Goal: Find specific page/section: Find specific page/section

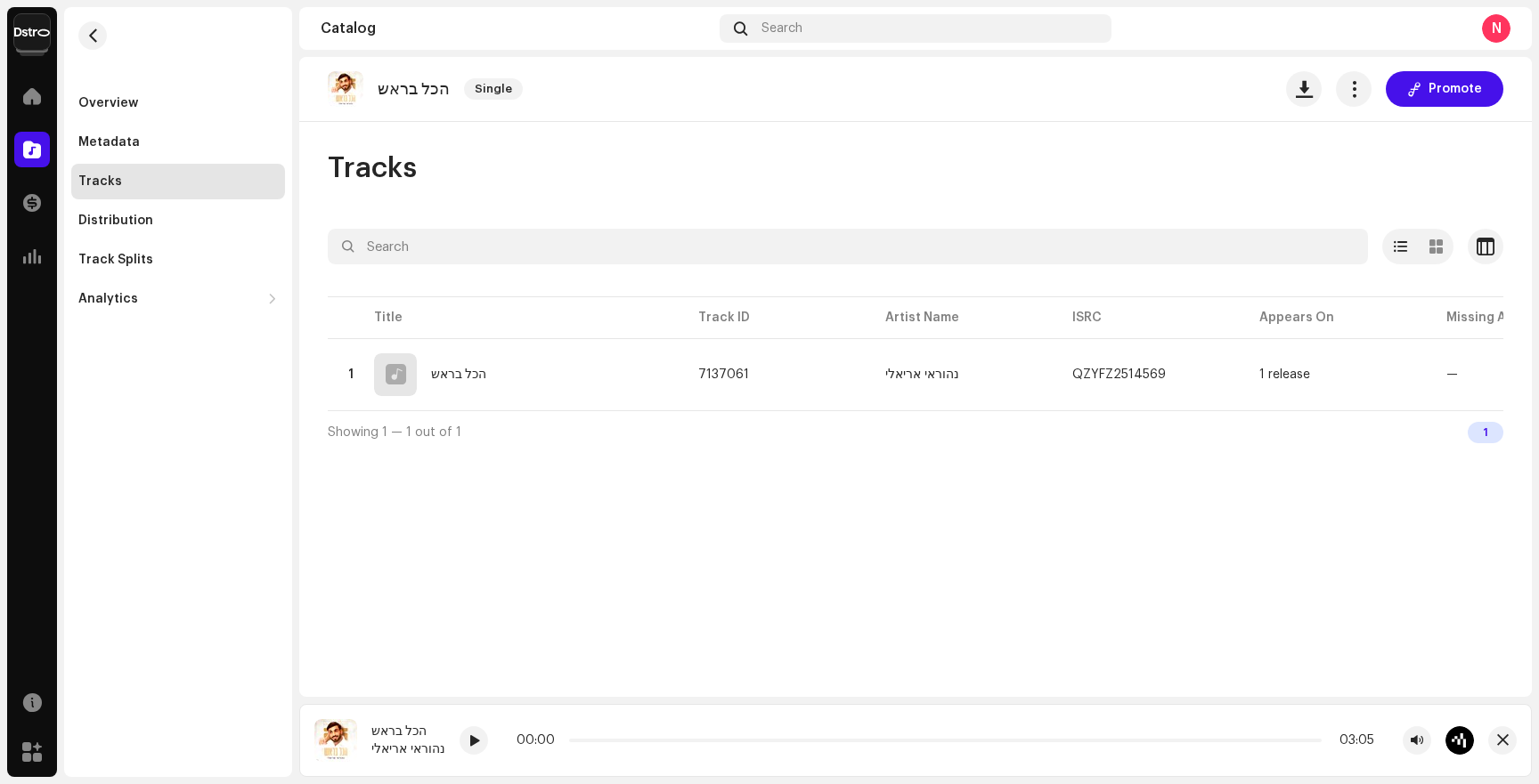
click at [32, 38] on img at bounding box center [32, 32] width 35 height 35
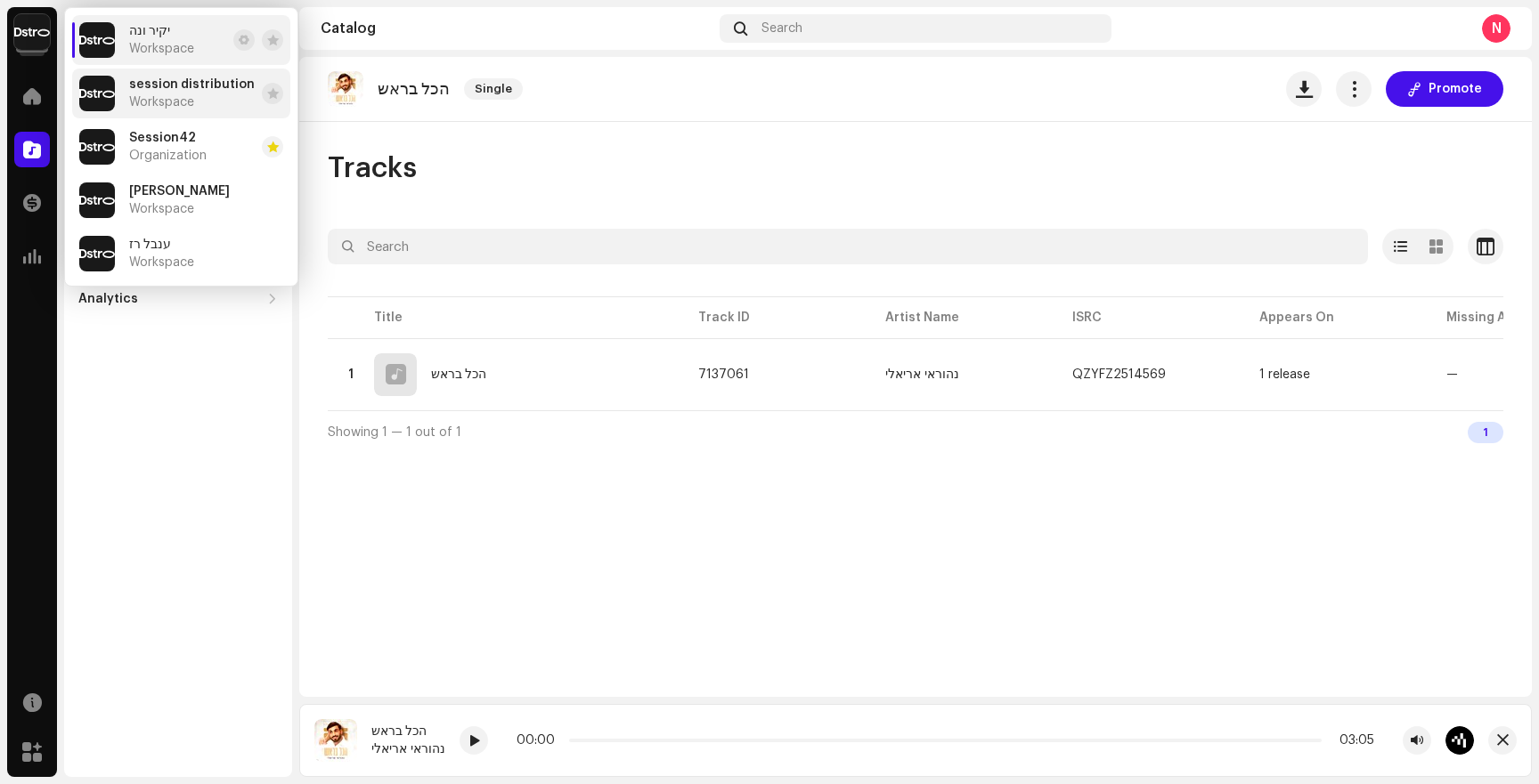
click at [203, 82] on span "session distribution" at bounding box center [192, 84] width 126 height 14
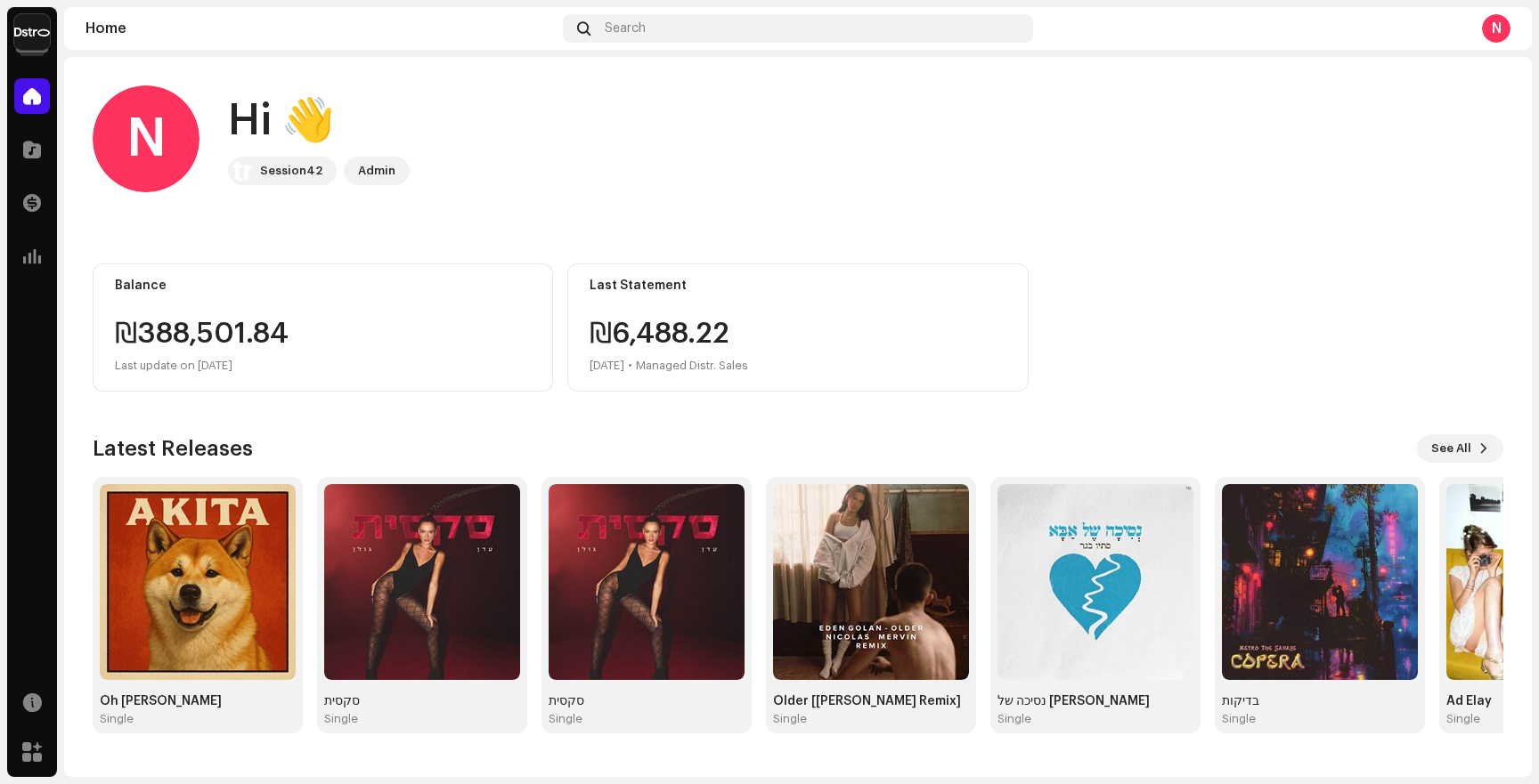
click at [31, 37] on img at bounding box center [32, 32] width 35 height 35
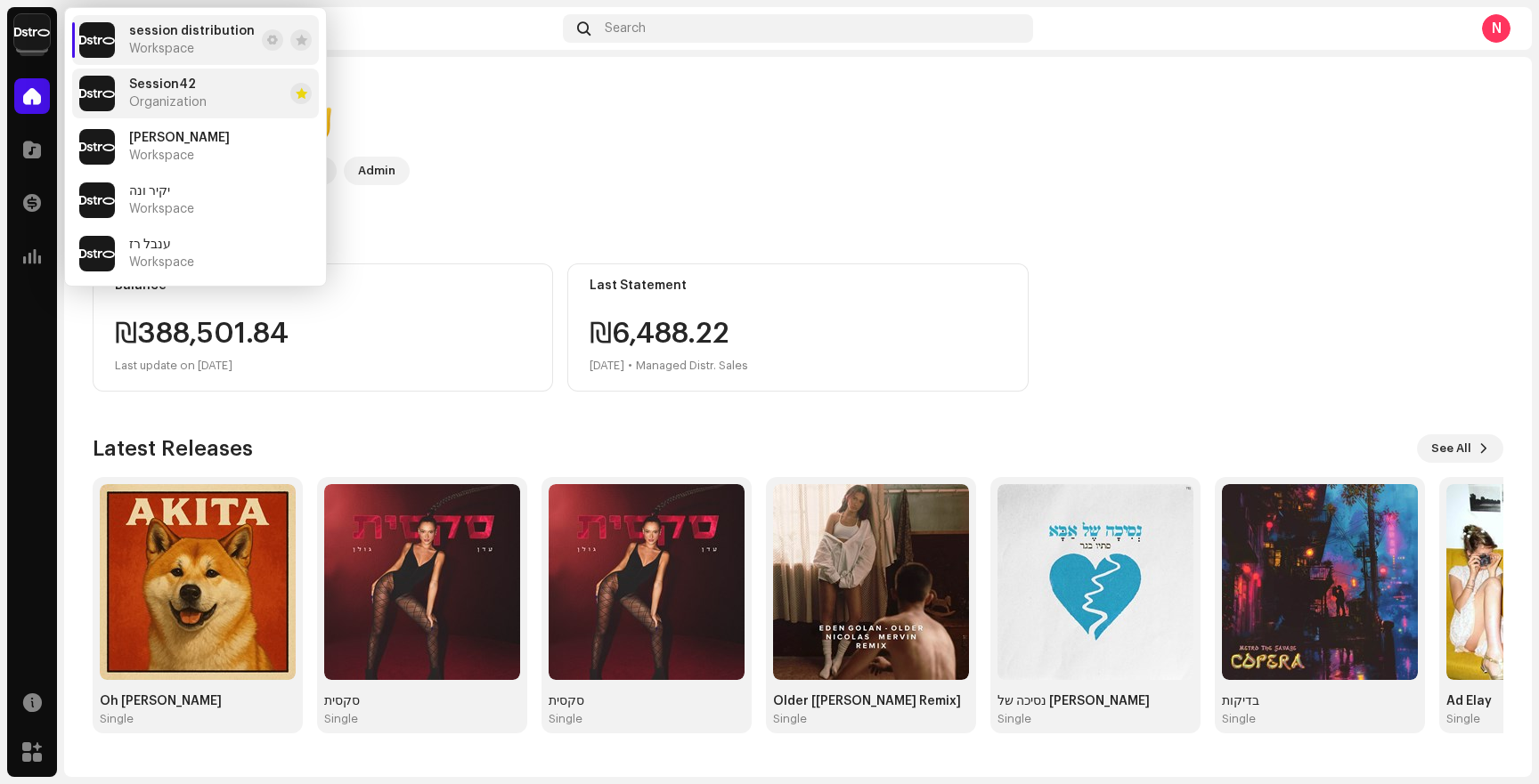
click at [215, 100] on li "Session42 Organization" at bounding box center [195, 94] width 247 height 50
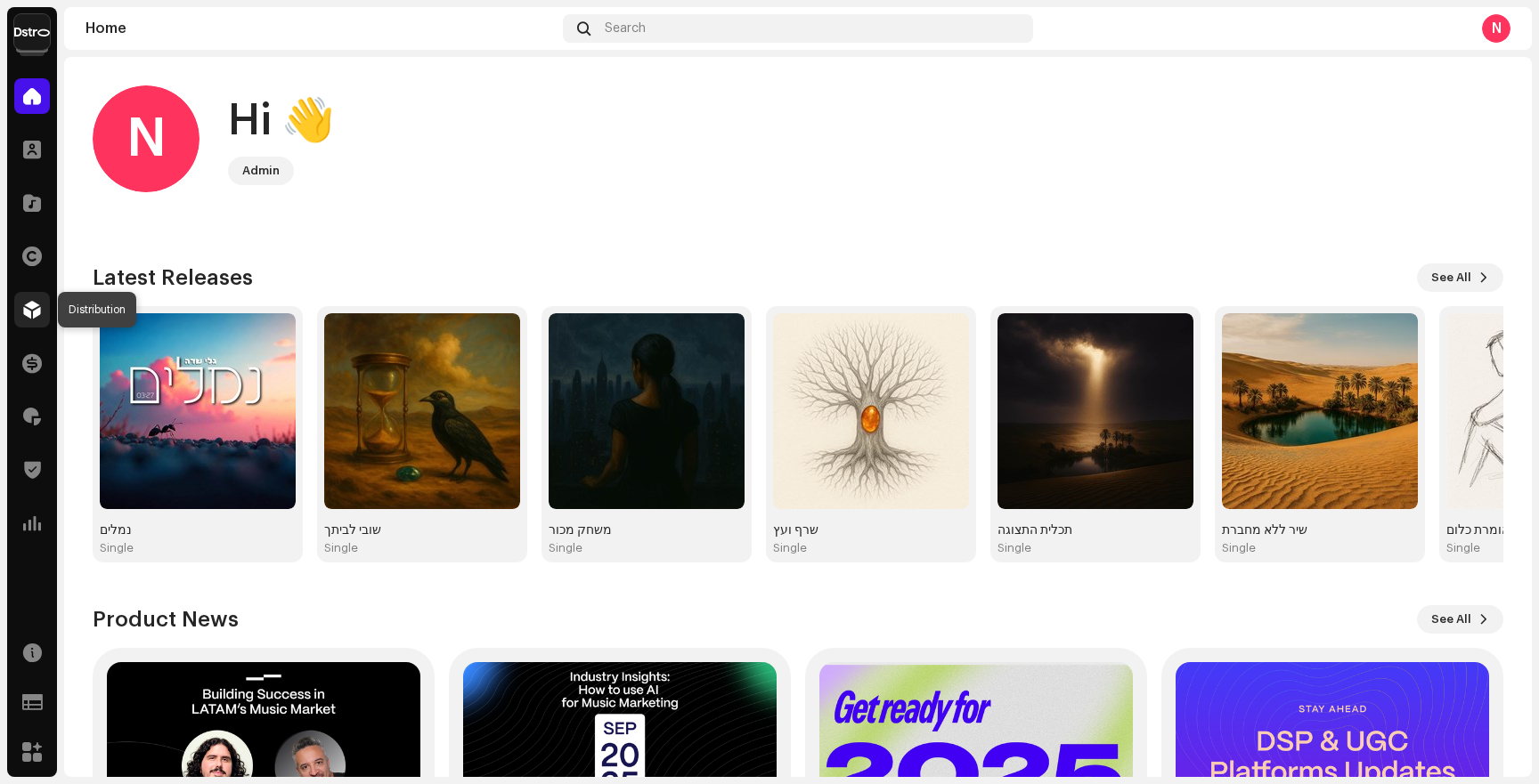
click at [33, 307] on span at bounding box center [32, 309] width 18 height 14
